Goal: Communication & Community: Answer question/provide support

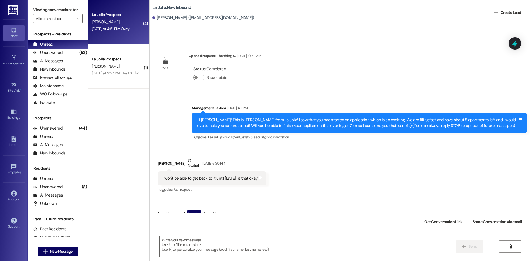
scroll to position [2175, 0]
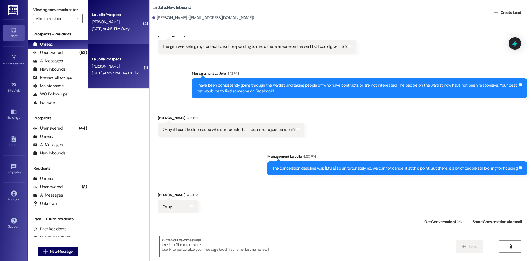
click at [134, 59] on div "La Jolla Prospect" at bounding box center [117, 59] width 51 height 6
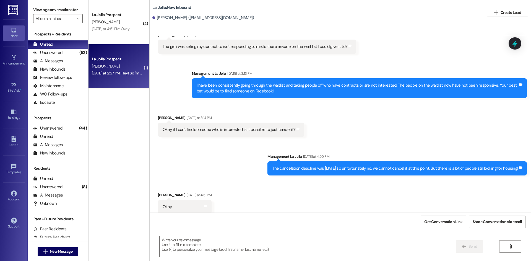
scroll to position [124, 0]
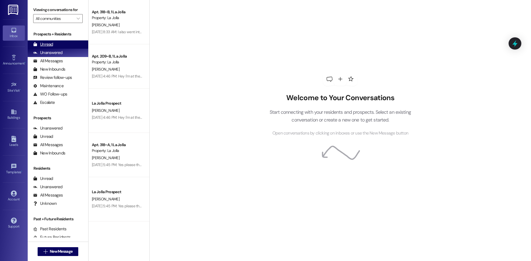
click at [59, 40] on div "Unread (0)" at bounding box center [58, 44] width 61 height 8
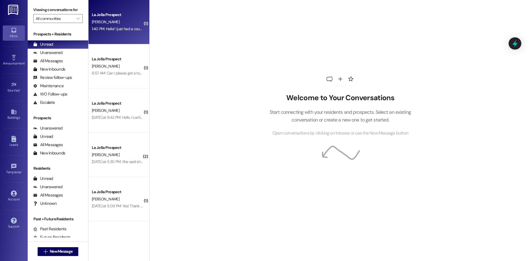
click at [91, 33] on div "La Jolla Prospect [PERSON_NAME] 1:40 PM: Hello! I just had a couple of question…" at bounding box center [119, 22] width 61 height 44
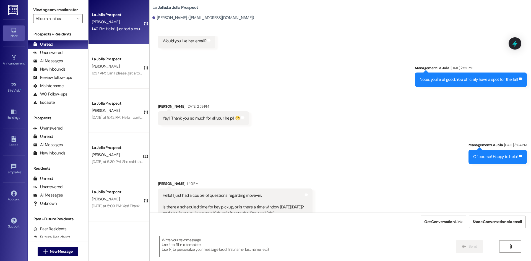
scroll to position [1343, 0]
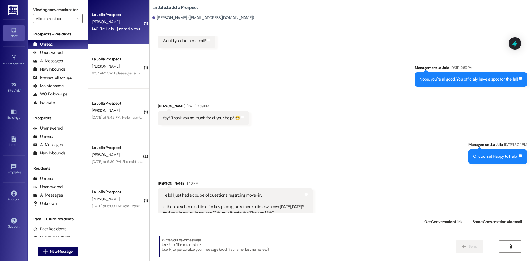
click at [208, 241] on textarea at bounding box center [303, 246] width 286 height 21
click at [209, 244] on textarea at bounding box center [303, 246] width 286 height 21
click at [200, 241] on textarea "Hello! We do not" at bounding box center [303, 246] width 286 height 21
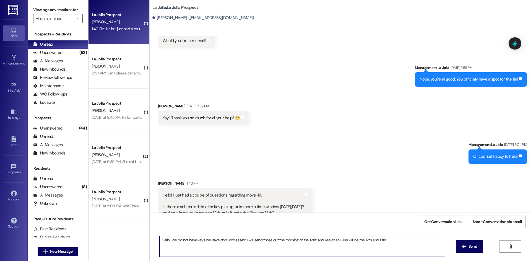
type textarea "Hello! We do not have keys we have door codes and I will send those out the mor…"
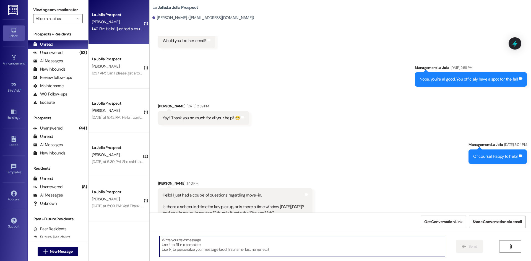
scroll to position [1343, 0]
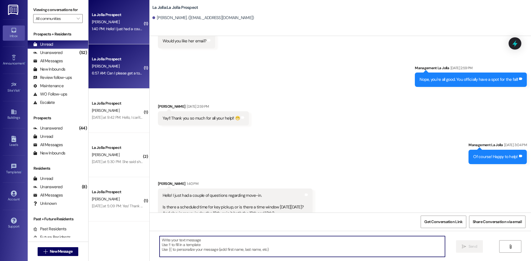
click at [103, 69] on div "M. Kennington" at bounding box center [117, 66] width 52 height 7
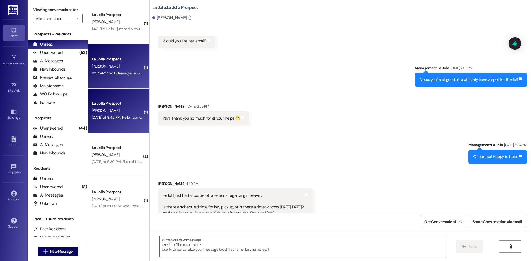
scroll to position [378, 0]
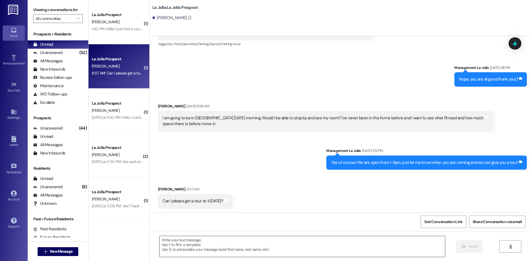
click at [220, 241] on textarea at bounding box center [303, 246] width 286 height 21
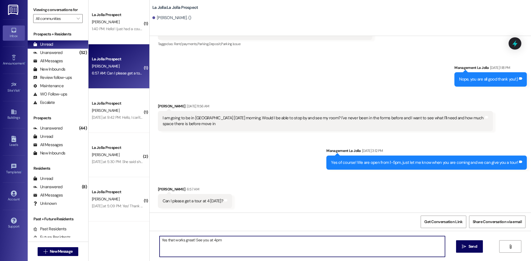
type textarea "Yes that works great! See you at 4pm!"
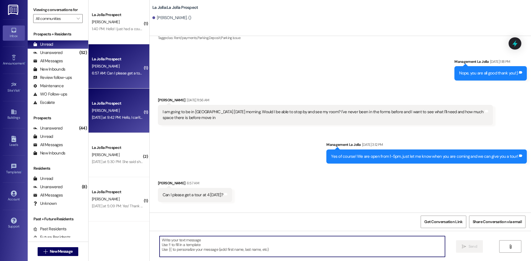
click at [130, 126] on div "La Jolla Prospect E. Ballif Yesterday at 9:42 PM: Hello, I can't thank you enou…" at bounding box center [119, 111] width 61 height 44
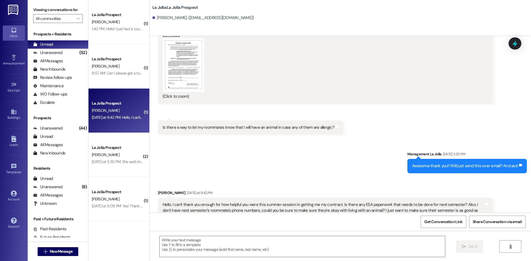
scroll to position [865, 0]
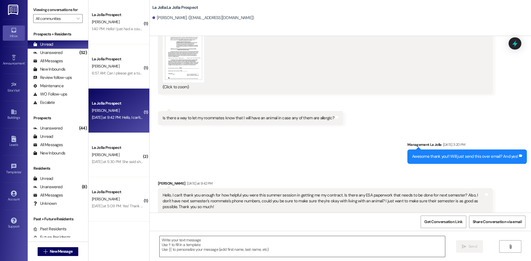
click at [202, 242] on textarea at bounding box center [303, 246] width 286 height 21
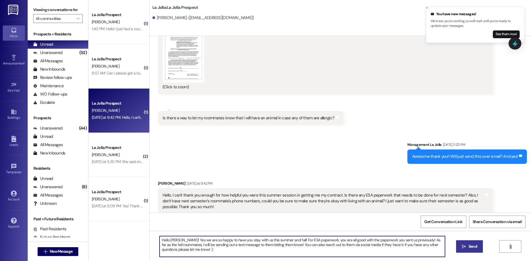
type textarea "Hello Emma! Yes we are so happy to have you stay with us this summer and fall! …"
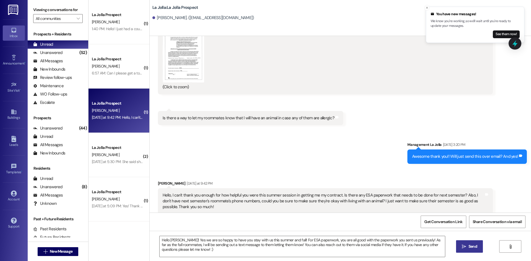
click at [474, 245] on span "Send" at bounding box center [473, 246] width 9 height 6
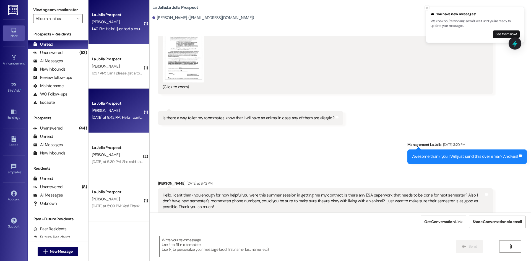
scroll to position [865, 0]
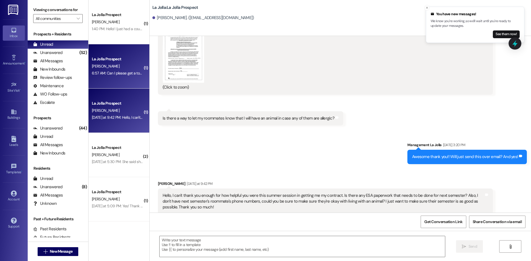
click at [115, 81] on div "La Jolla Prospect M. Kennington 6:57 AM: Can I please get a tour at 4 today? 6:…" at bounding box center [119, 66] width 61 height 44
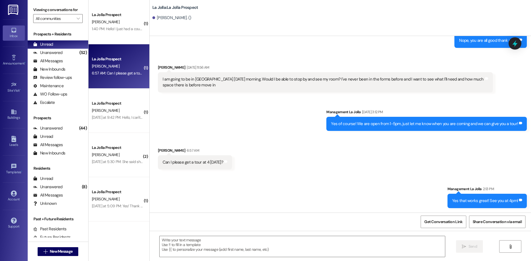
scroll to position [417, 0]
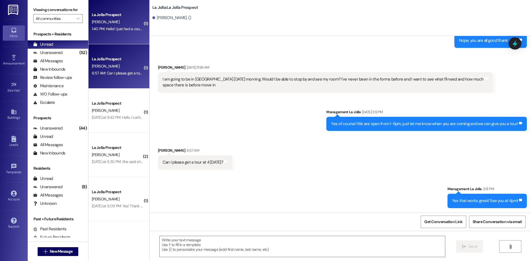
click at [118, 30] on div "1:40 PM: Hello! I just had a couple of questions regarding move-in. Is there a …" at bounding box center [260, 28] width 337 height 5
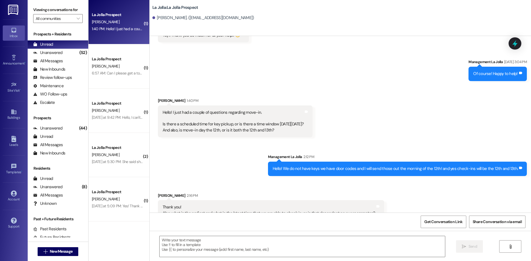
scroll to position [1426, 0]
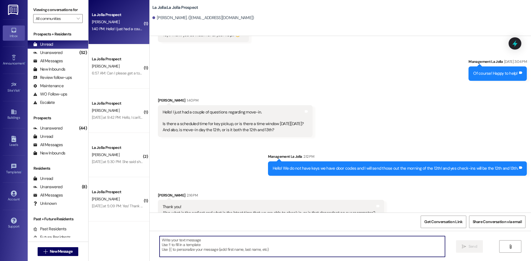
click at [211, 246] on textarea at bounding box center [303, 246] width 286 height 21
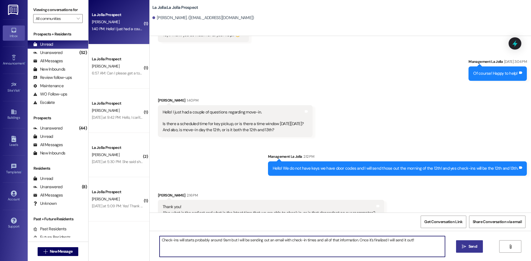
click at [226, 240] on textarea "Check-ins will starts probably around 9am but I will be sending out an email wi…" at bounding box center [303, 246] width 286 height 21
type textarea "Check-ins will starts probably around 9am-5pm but I will be sending out an emai…"
click at [456, 244] on button " Send" at bounding box center [469, 246] width 27 height 12
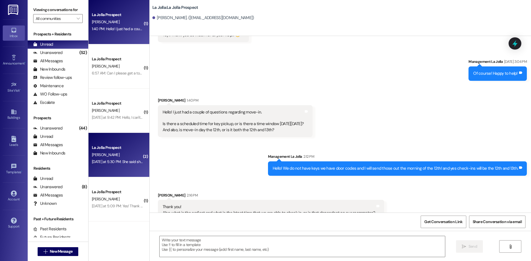
scroll to position [1426, 0]
click at [113, 167] on div "La Jolla Prospect E. Jensen Yesterday at 5:30 PM: She said she just filled out …" at bounding box center [119, 155] width 61 height 44
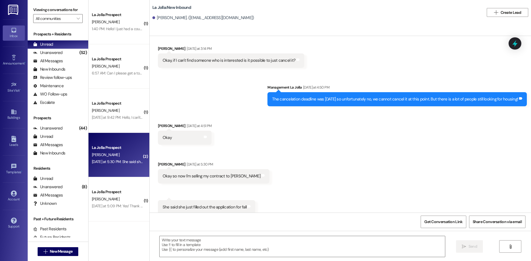
scroll to position [2244, 0]
click at [201, 246] on textarea at bounding box center [303, 246] width 286 height 21
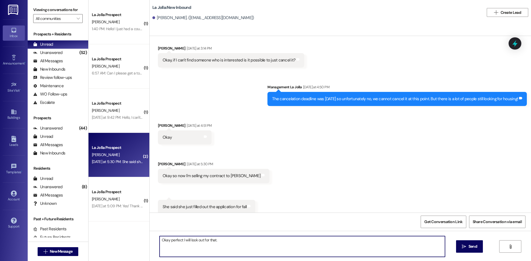
type textarea "Okay perfect I will look out for that"
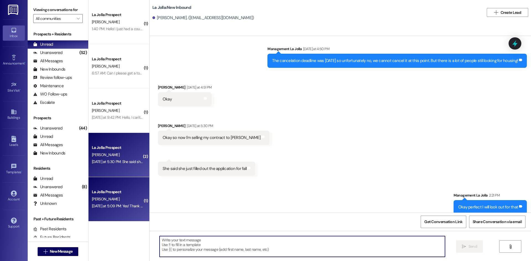
scroll to position [2282, 0]
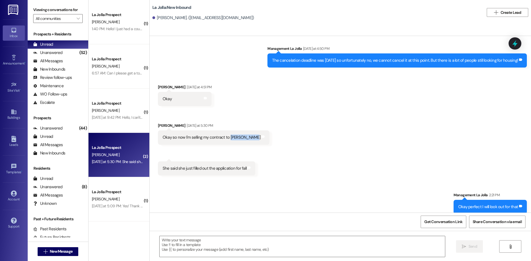
drag, startPoint x: 226, startPoint y: 131, endPoint x: 247, endPoint y: 134, distance: 20.9
click at [247, 134] on div "Okay so now I'm selling my contract to Sariah Diego" at bounding box center [212, 137] width 98 height 6
copy div "Sariah Diego"
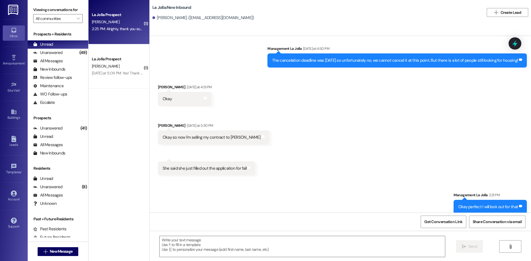
click at [116, 39] on div "La Jolla Prospect L. White 2:25 PM: Alrighty, thank you so much 😁 2:25 PM: Alri…" at bounding box center [119, 22] width 61 height 44
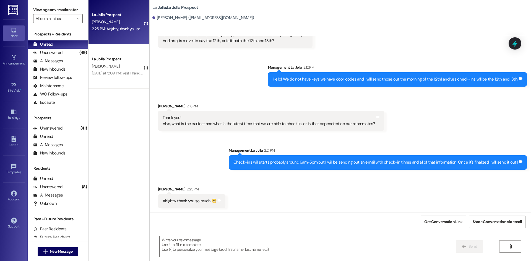
scroll to position [1503, 0]
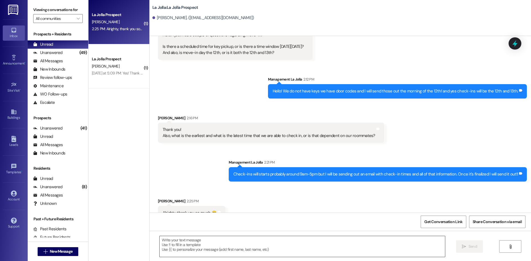
click at [199, 247] on textarea at bounding box center [303, 246] width 286 height 21
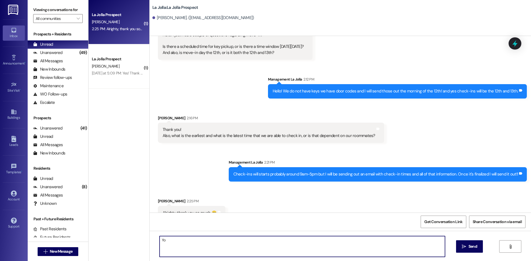
type textarea "Y"
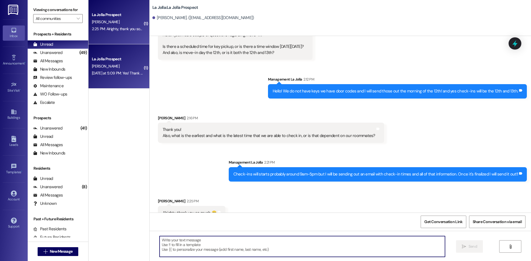
click at [128, 60] on div "La Jolla Prospect" at bounding box center [117, 59] width 51 height 6
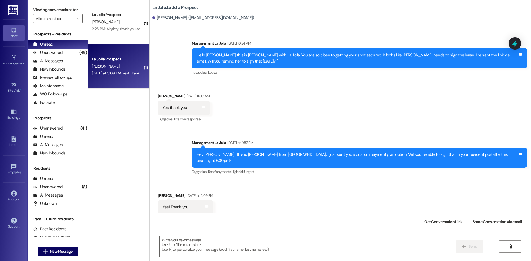
scroll to position [118, 0]
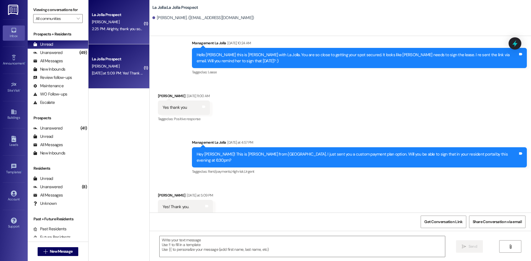
click at [117, 19] on div "L. White" at bounding box center [117, 22] width 52 height 7
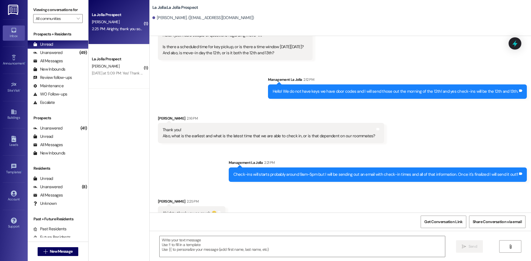
scroll to position [1503, 0]
